Goal: Find specific page/section: Find specific page/section

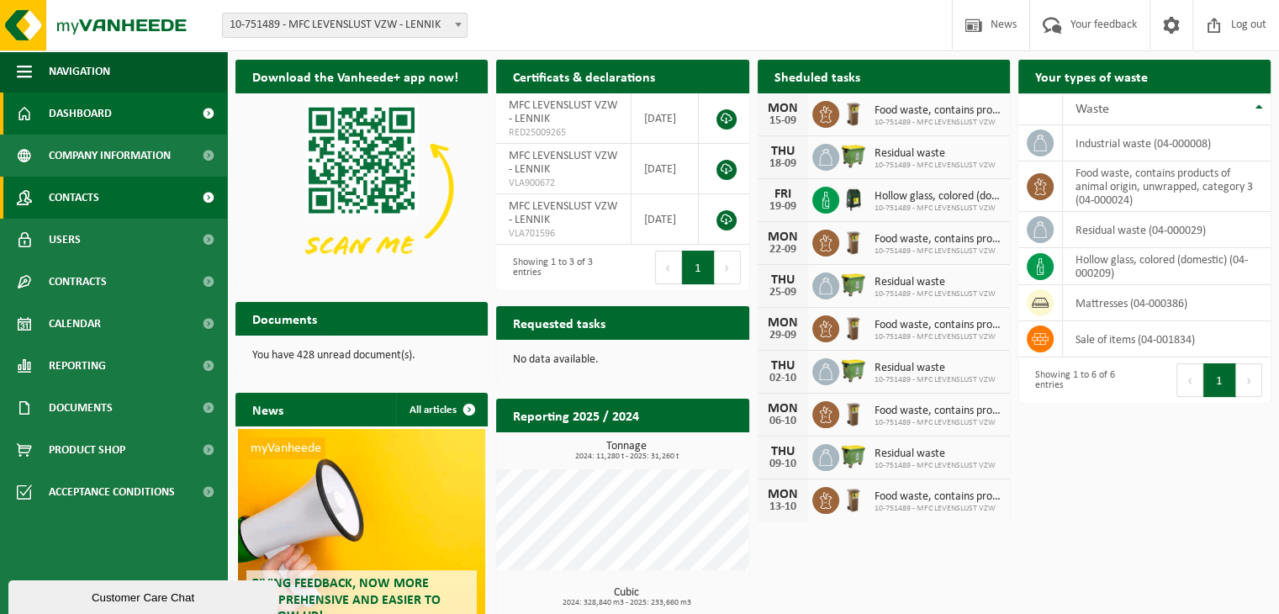
click at [135, 183] on link "Contacts" at bounding box center [113, 198] width 227 height 42
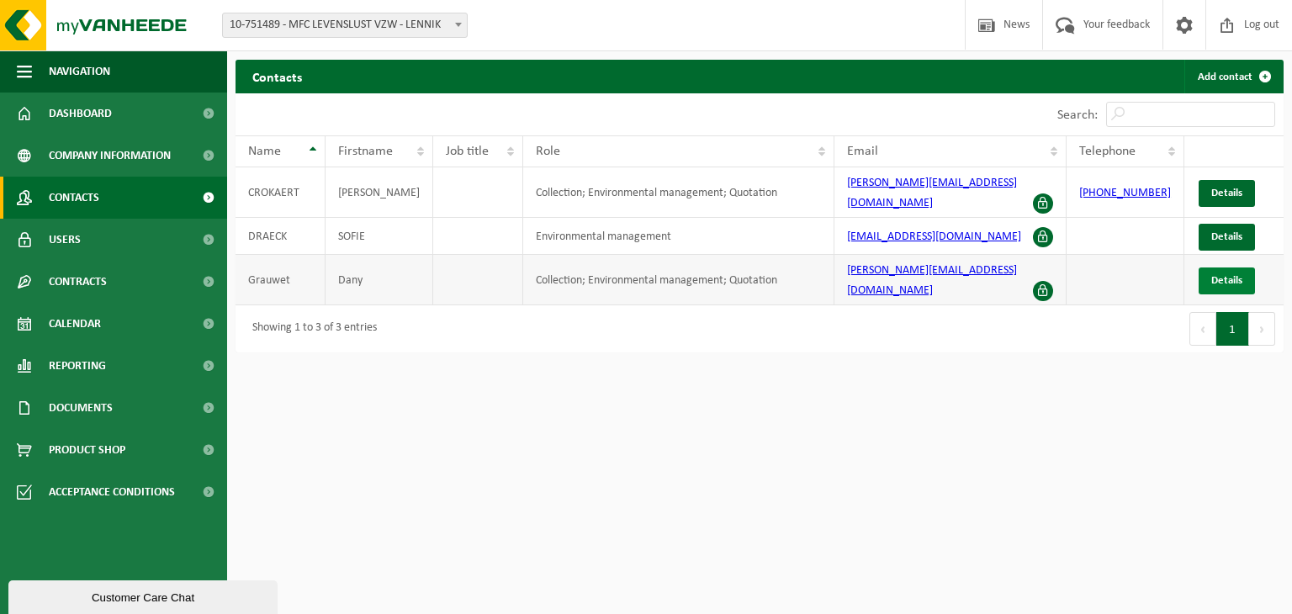
click at [1221, 275] on span "Details" at bounding box center [1226, 280] width 31 height 11
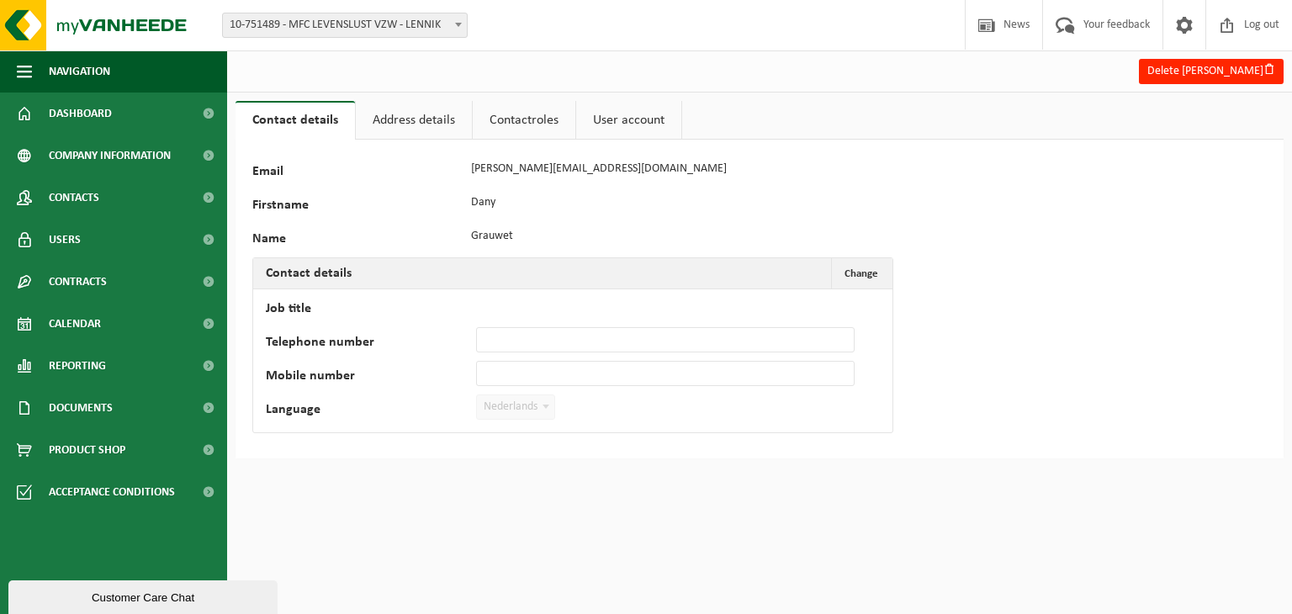
click at [596, 120] on link "User account" at bounding box center [628, 120] width 105 height 39
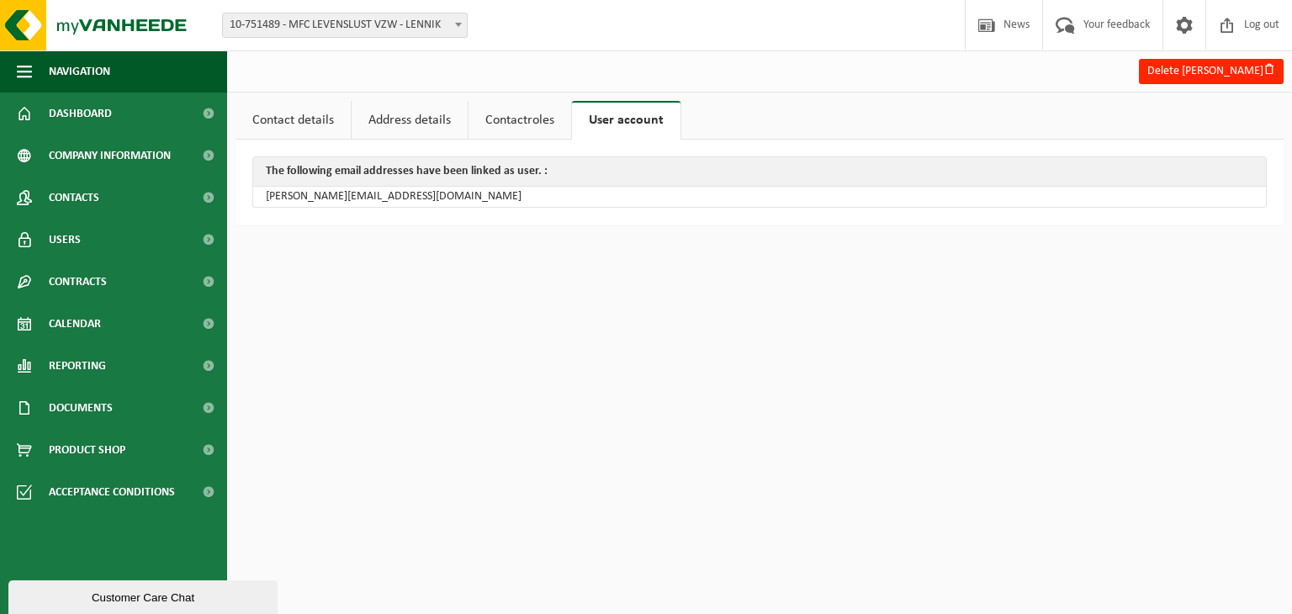
click at [311, 106] on link "Contact details" at bounding box center [293, 120] width 115 height 39
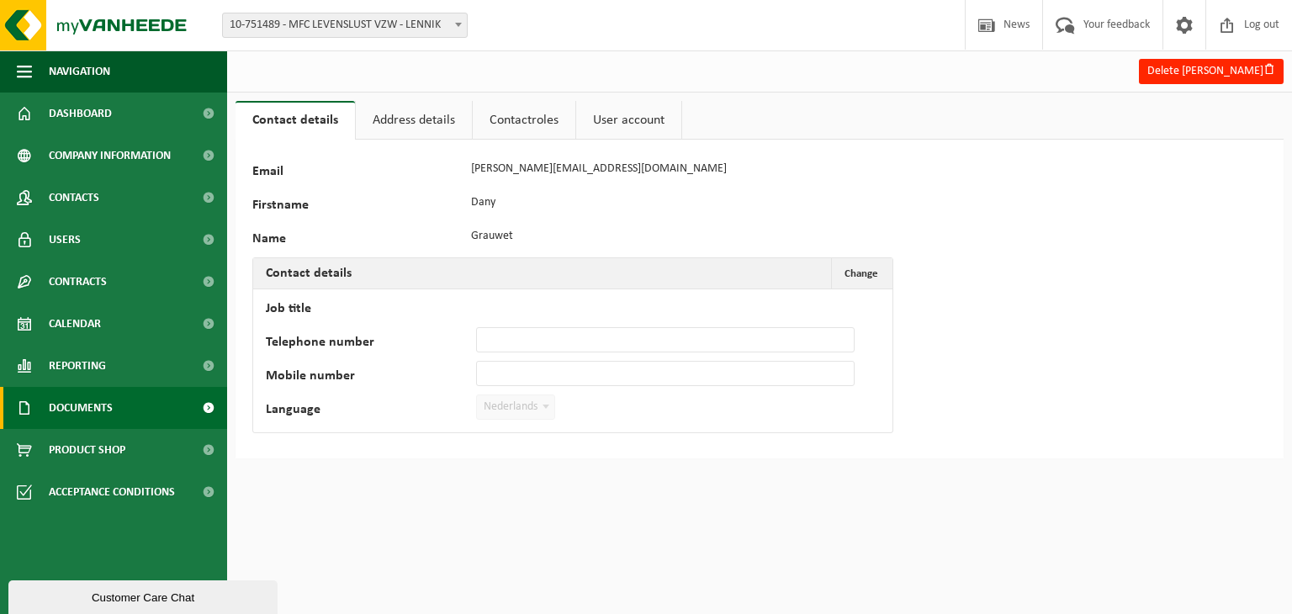
click at [88, 408] on span "Documents" at bounding box center [81, 408] width 64 height 42
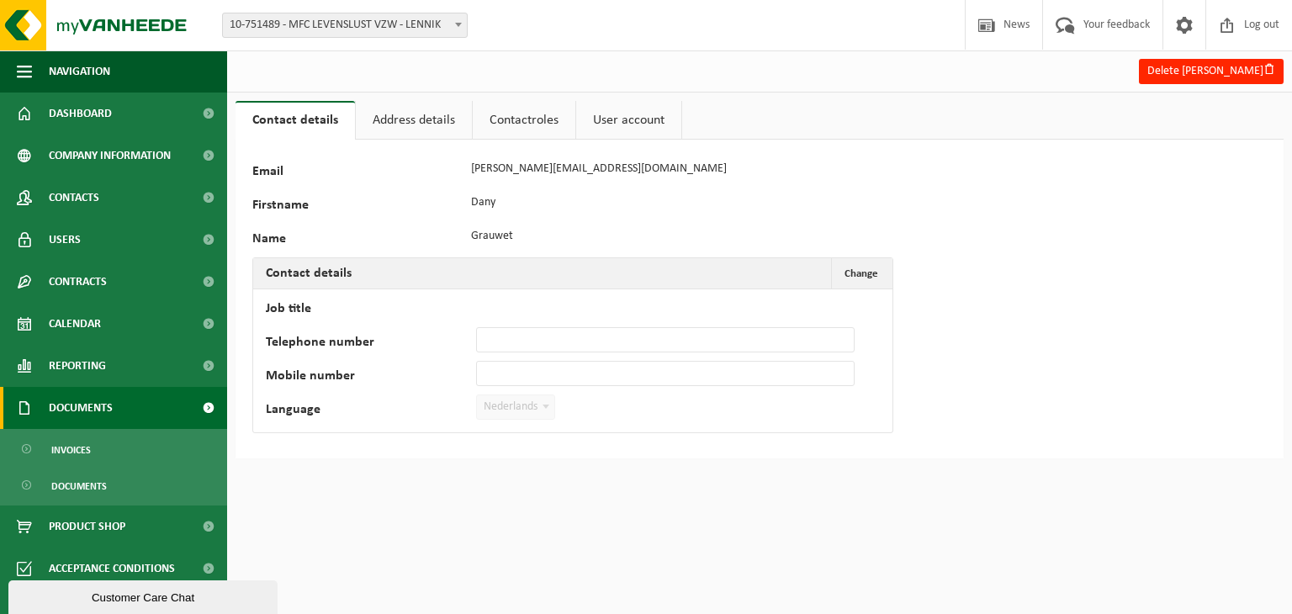
click at [209, 405] on span at bounding box center [208, 408] width 38 height 42
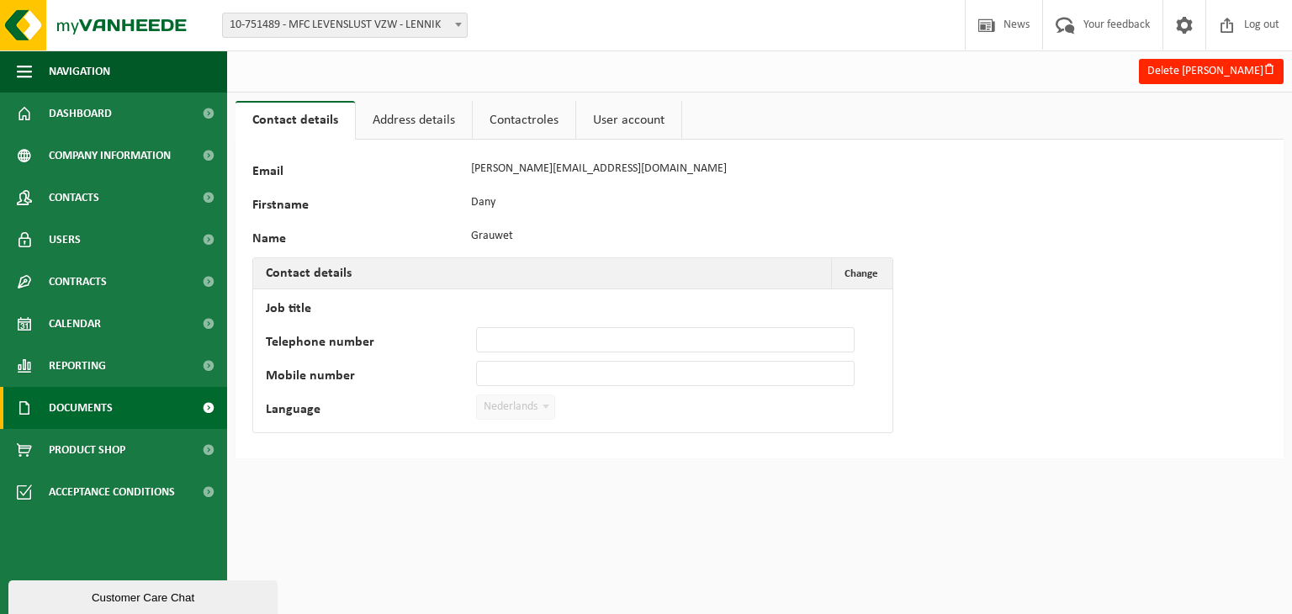
click at [209, 405] on span at bounding box center [208, 408] width 38 height 42
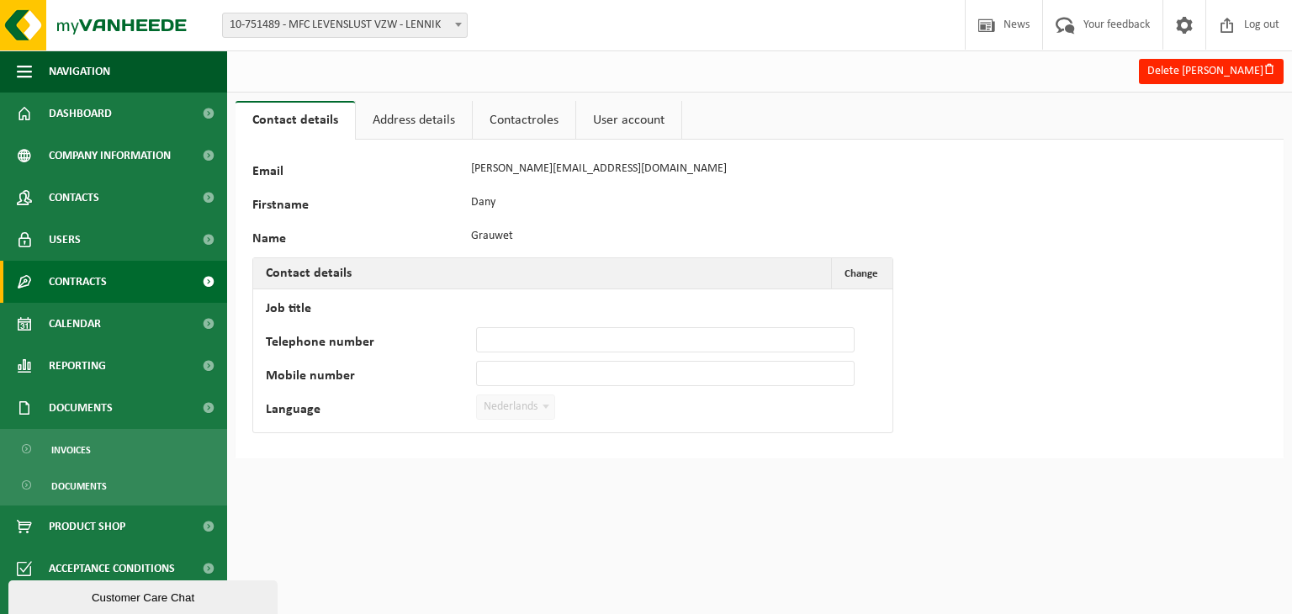
click at [171, 287] on link "Contracts" at bounding box center [113, 282] width 227 height 42
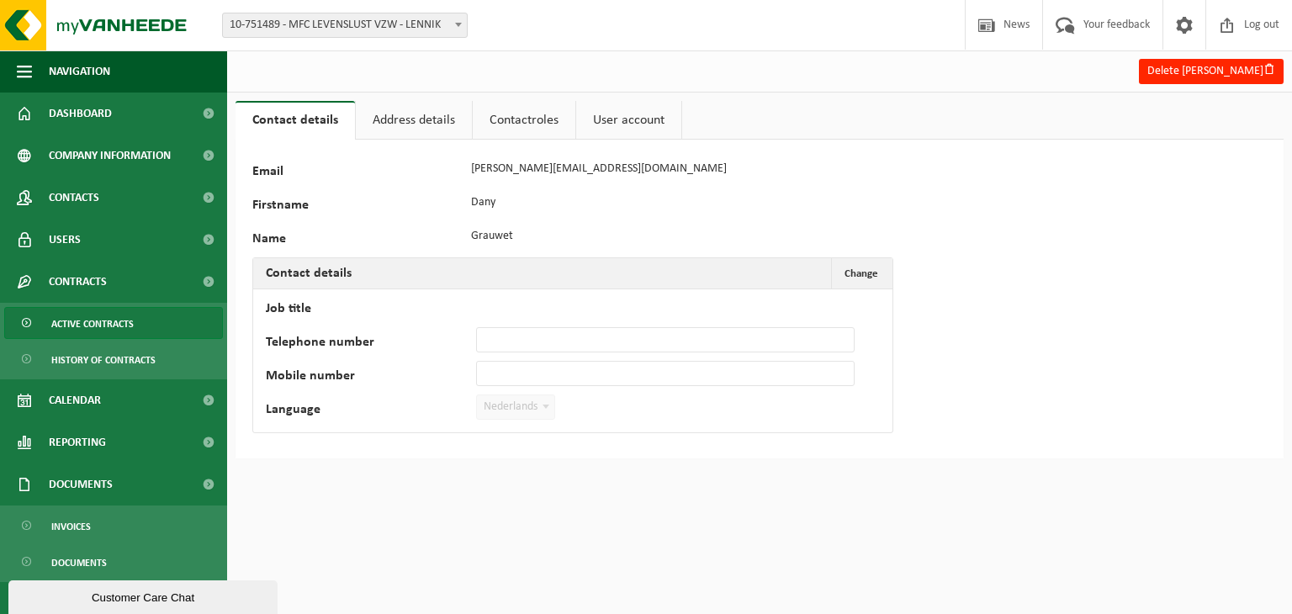
click at [127, 320] on span "Active contracts" at bounding box center [92, 324] width 82 height 32
